Goal: Task Accomplishment & Management: Use online tool/utility

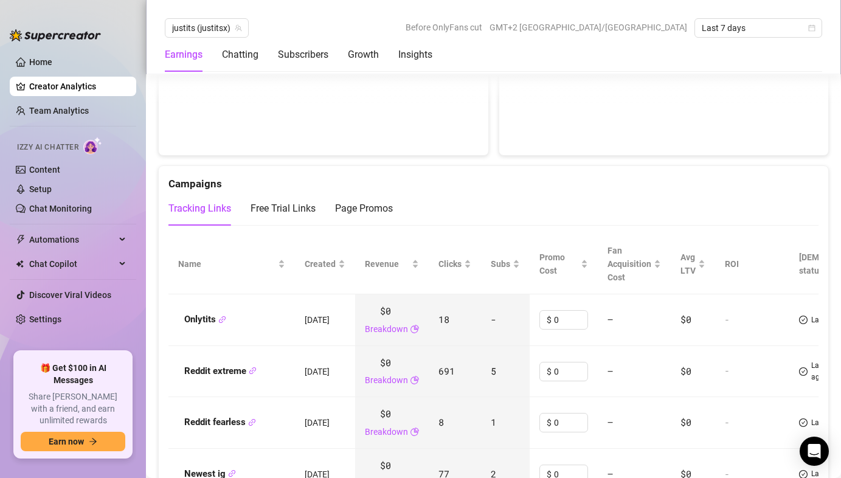
scroll to position [1277, 0]
click at [307, 206] on div "Free Trial Links" at bounding box center [283, 209] width 65 height 15
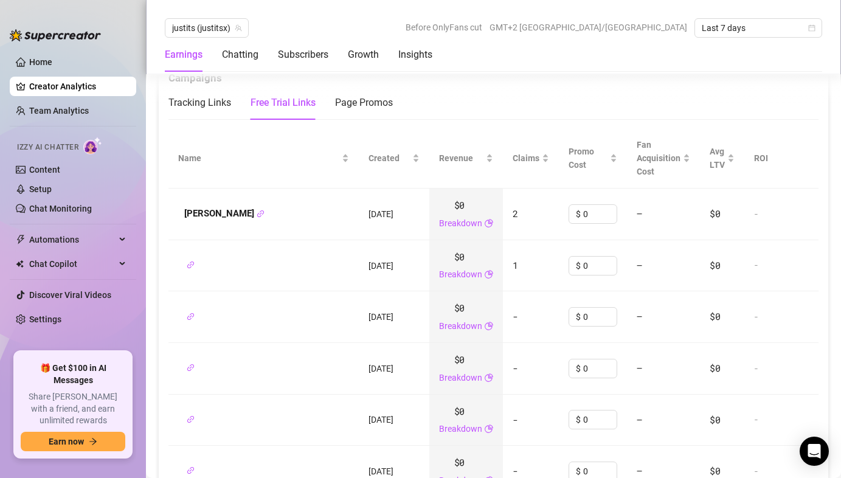
scroll to position [1387, 0]
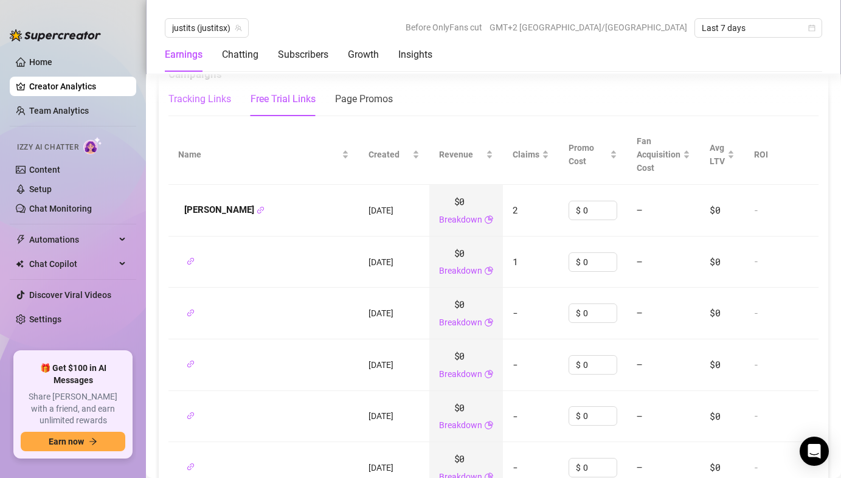
click at [221, 105] on div "Tracking Links" at bounding box center [199, 99] width 63 height 15
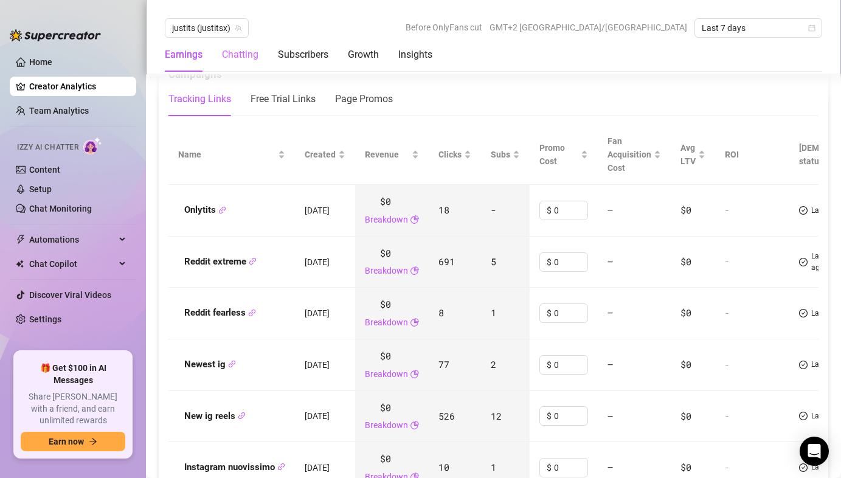
click at [241, 64] on div "Chatting" at bounding box center [240, 55] width 36 height 34
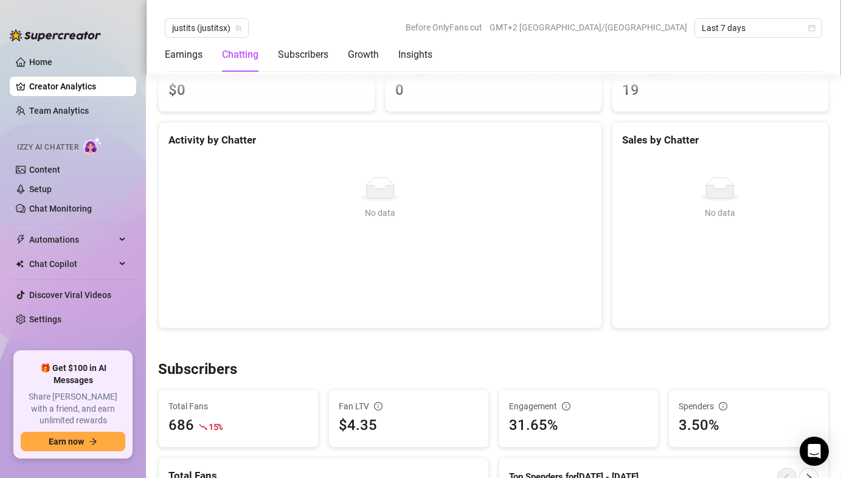
scroll to position [401, 0]
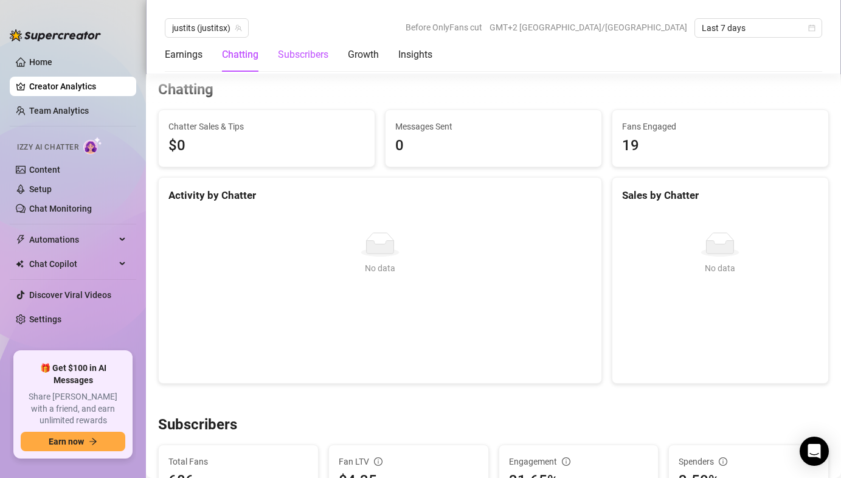
click at [290, 56] on div "Subscribers" at bounding box center [303, 54] width 50 height 15
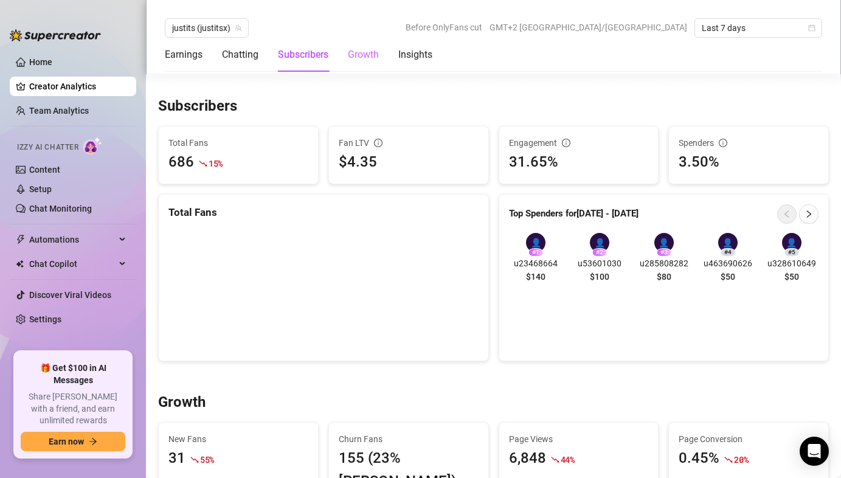
scroll to position [736, 0]
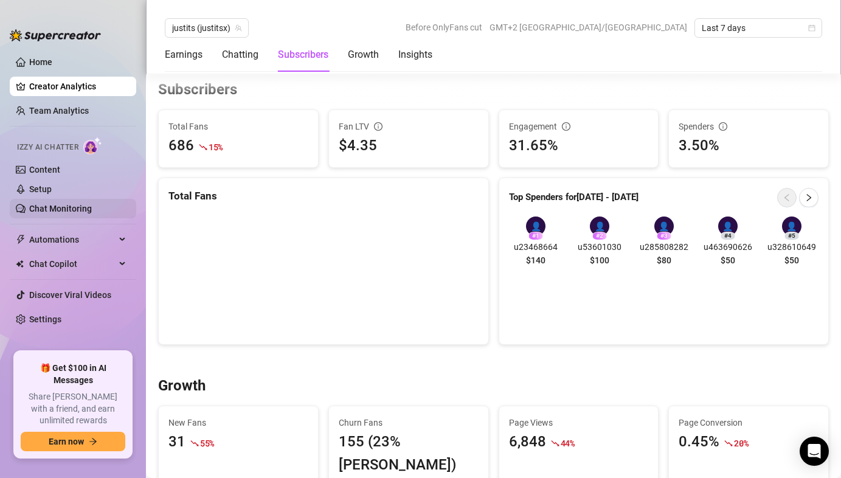
click at [56, 204] on link "Chat Monitoring" at bounding box center [60, 209] width 63 height 10
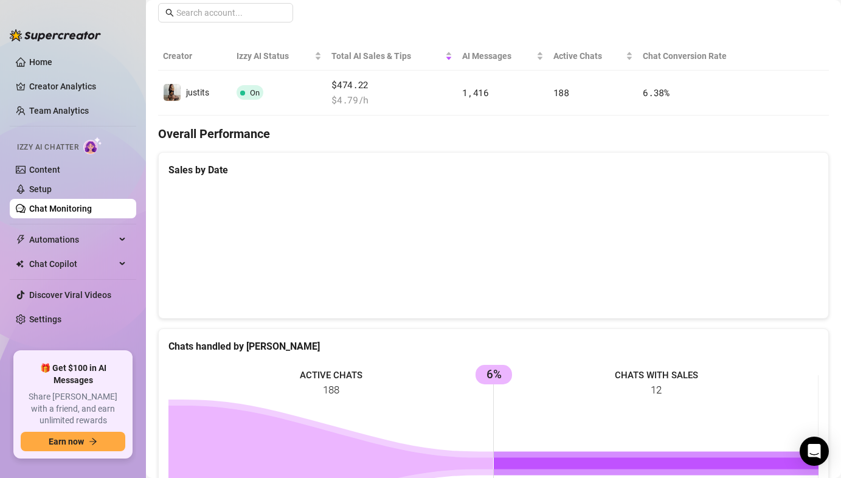
scroll to position [192, 0]
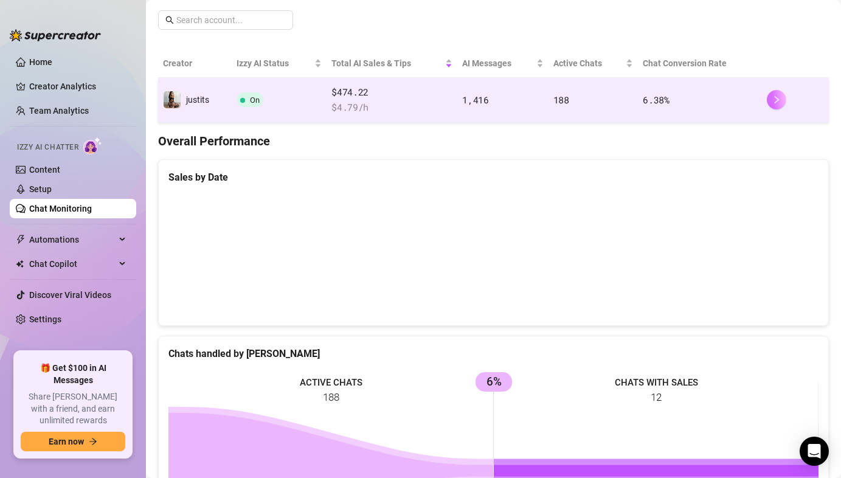
click at [783, 97] on button "button" at bounding box center [776, 99] width 19 height 19
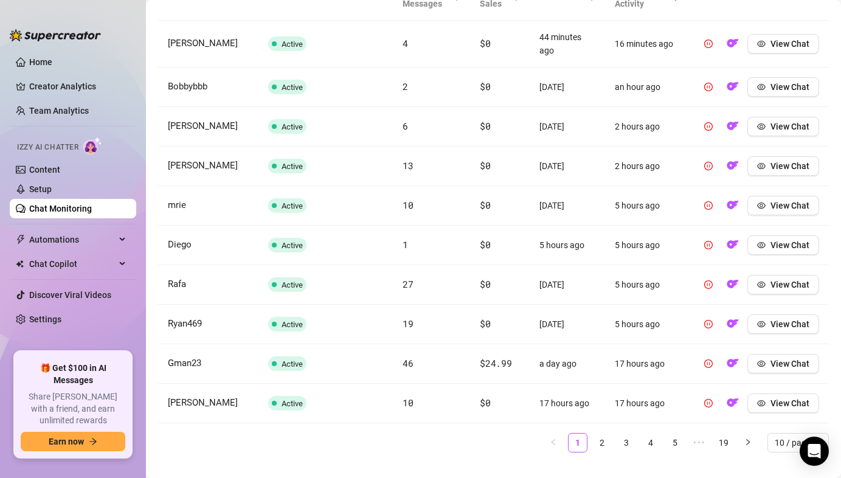
scroll to position [500, 0]
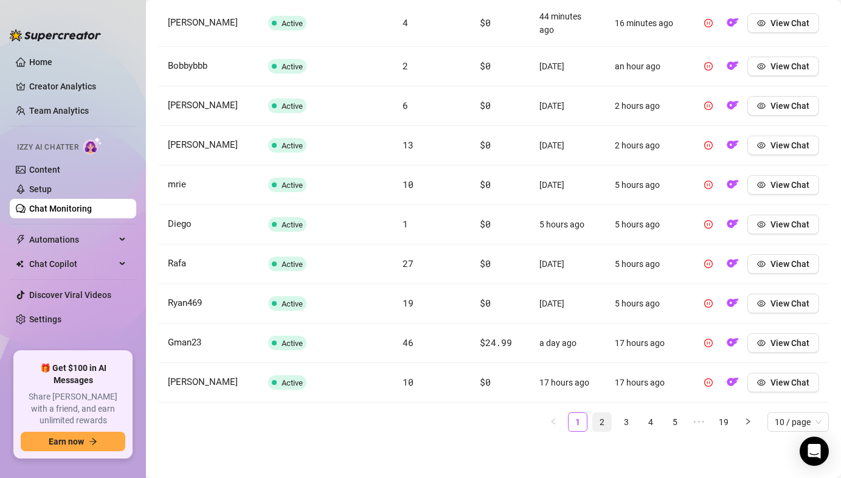
click at [605, 422] on link "2" at bounding box center [602, 422] width 18 height 18
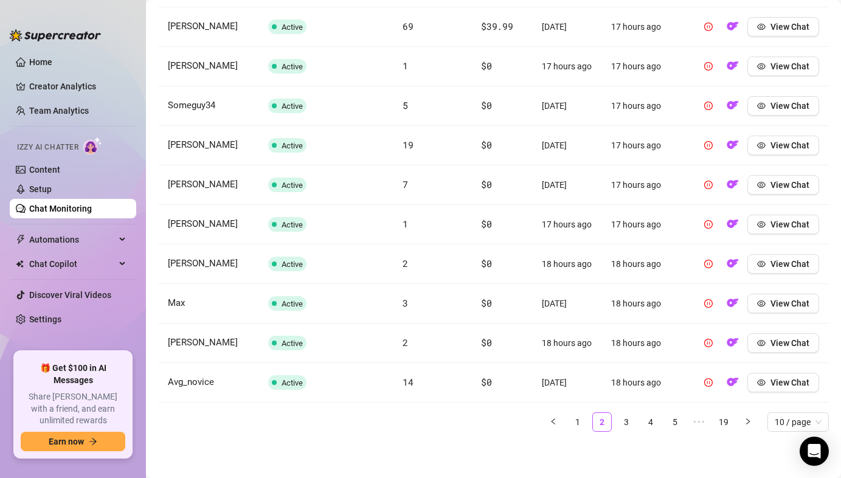
scroll to position [479, 0]
click at [631, 426] on link "3" at bounding box center [626, 422] width 18 height 18
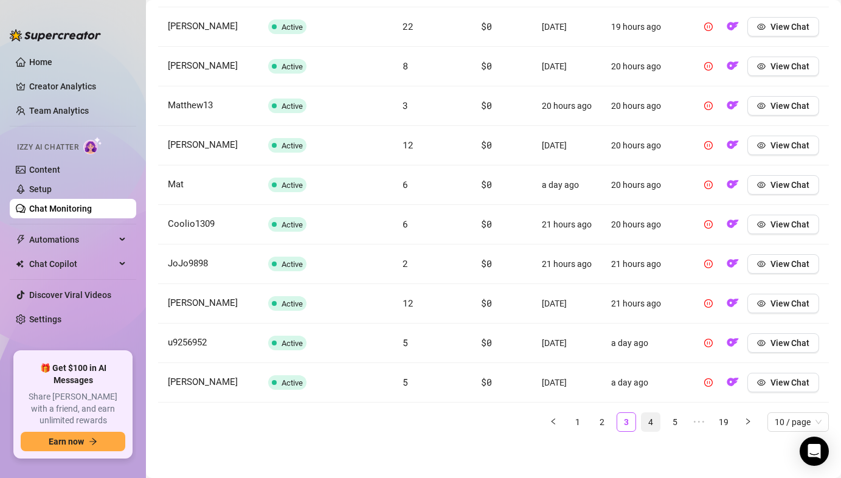
click at [654, 426] on link "4" at bounding box center [651, 422] width 18 height 18
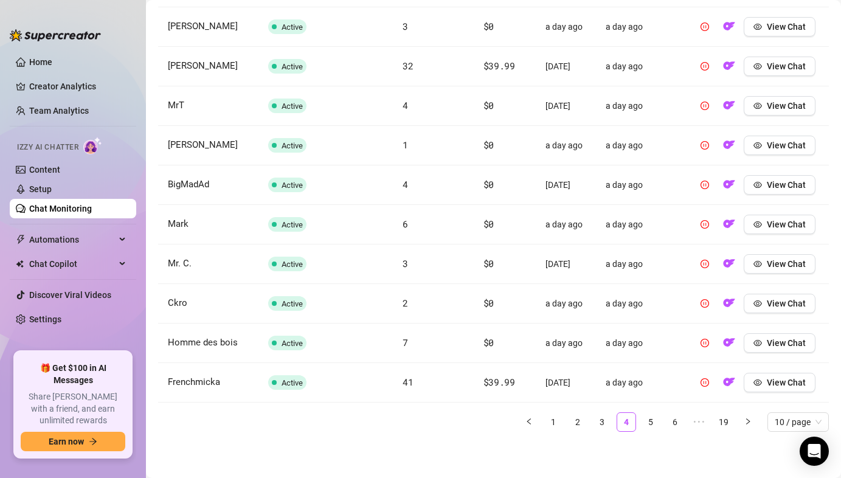
click at [664, 425] on ul "1 2 3 4 5 6 ••• 19 10 / page" at bounding box center [493, 421] width 671 height 19
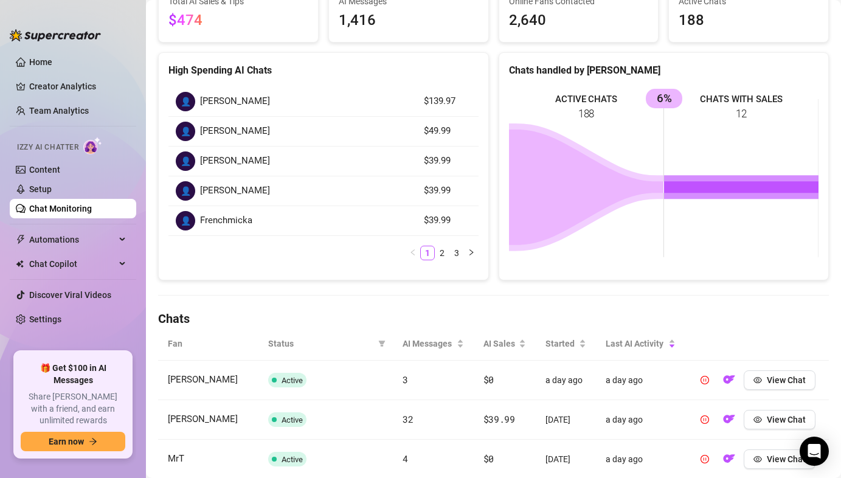
scroll to position [0, 0]
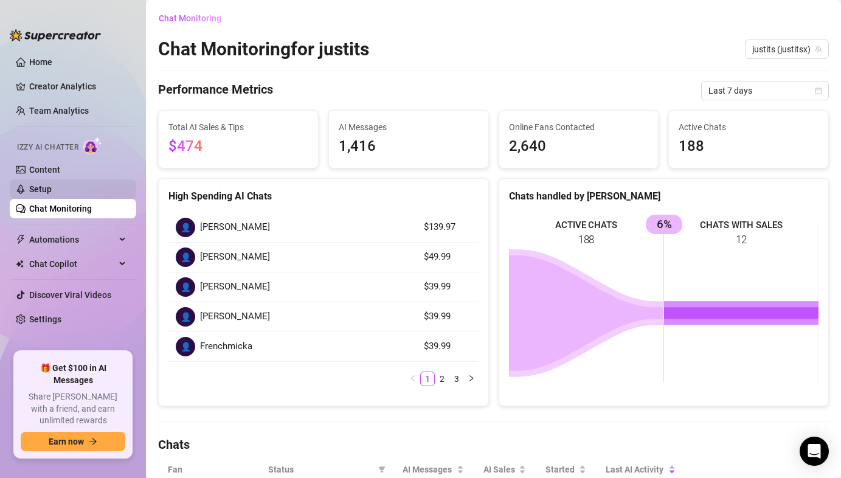
click at [52, 184] on link "Setup" at bounding box center [40, 189] width 23 height 10
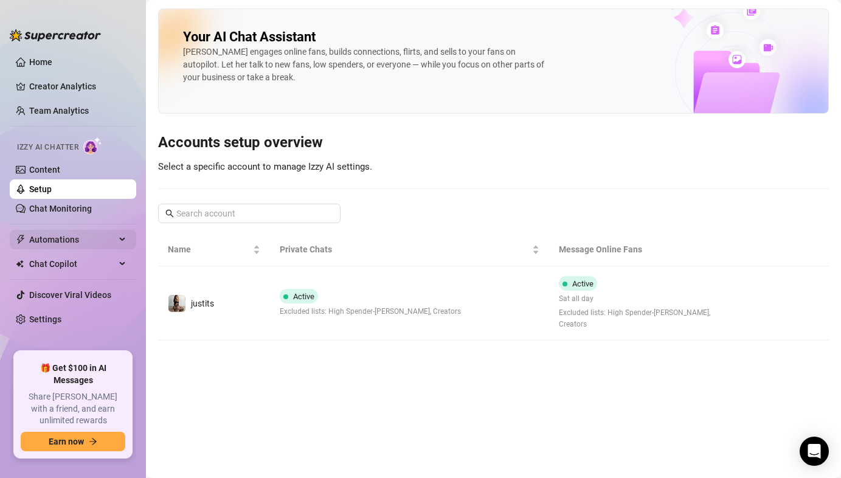
click at [88, 241] on span "Automations" at bounding box center [72, 239] width 86 height 19
